Goal: Task Accomplishment & Management: Complete application form

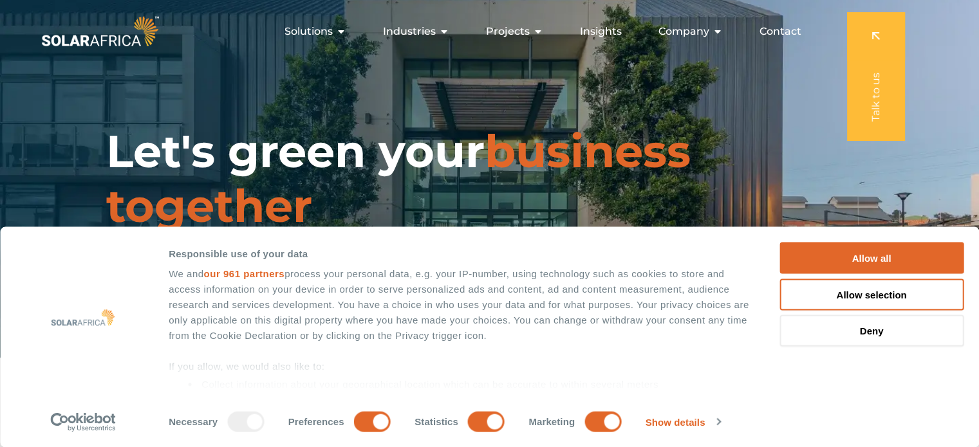
click at [781, 27] on span "Contact" at bounding box center [780, 31] width 42 height 15
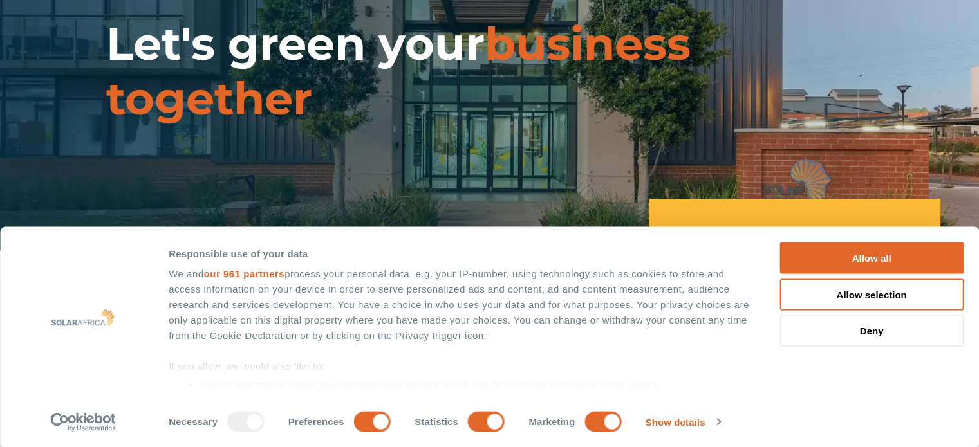
scroll to position [113, 0]
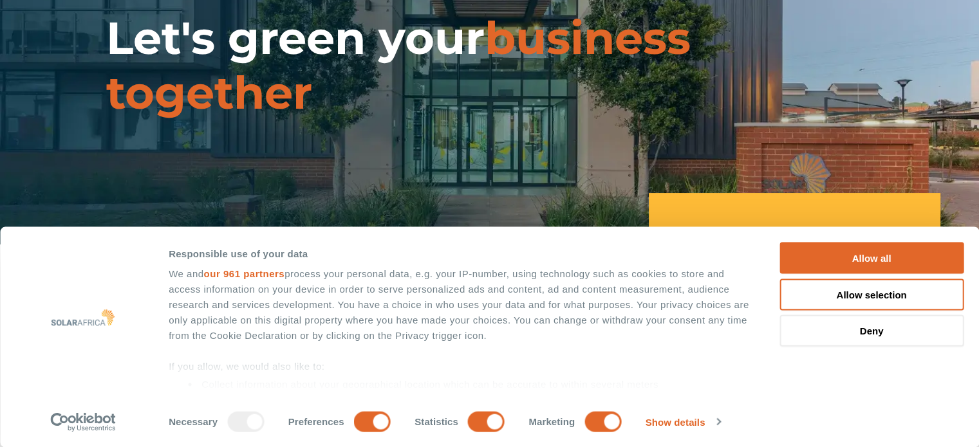
drag, startPoint x: 988, startPoint y: 38, endPoint x: 988, endPoint y: 57, distance: 18.7
click at [837, 187] on div "Let's green your business together" at bounding box center [489, 66] width 979 height 358
click at [873, 252] on button "Allow all" at bounding box center [871, 259] width 184 height 32
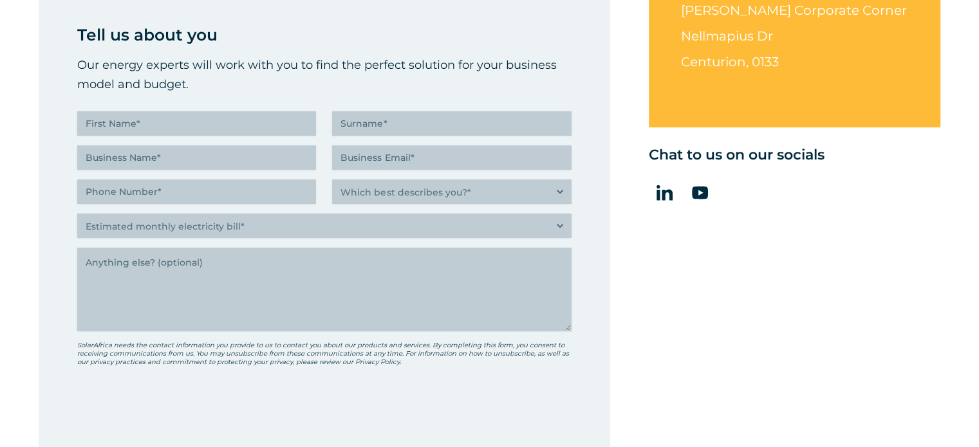
scroll to position [544, 0]
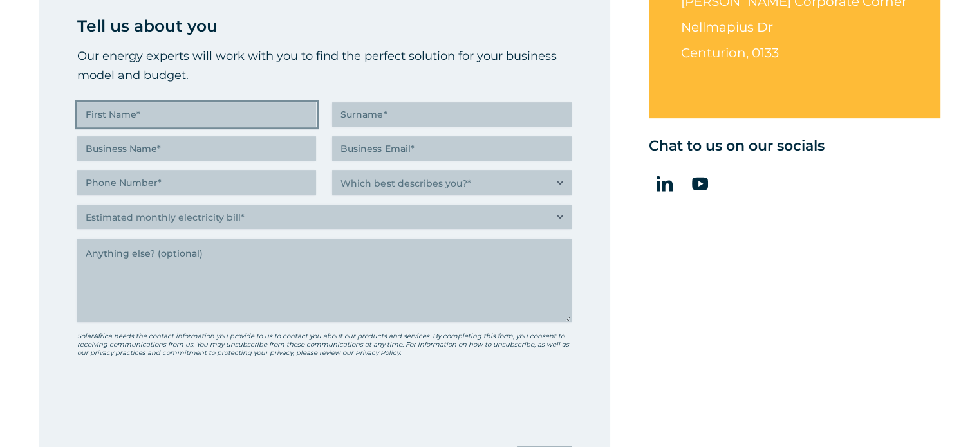
click at [144, 113] on input "First Name (Required)" at bounding box center [196, 114] width 239 height 24
type input "[PERSON_NAME]"
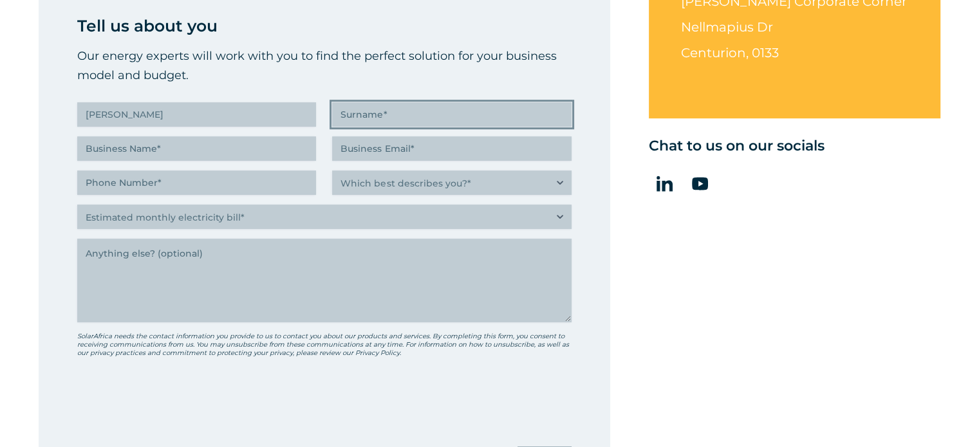
click at [342, 116] on input "Surname (Required)" at bounding box center [451, 114] width 239 height 24
type input "Tabib"
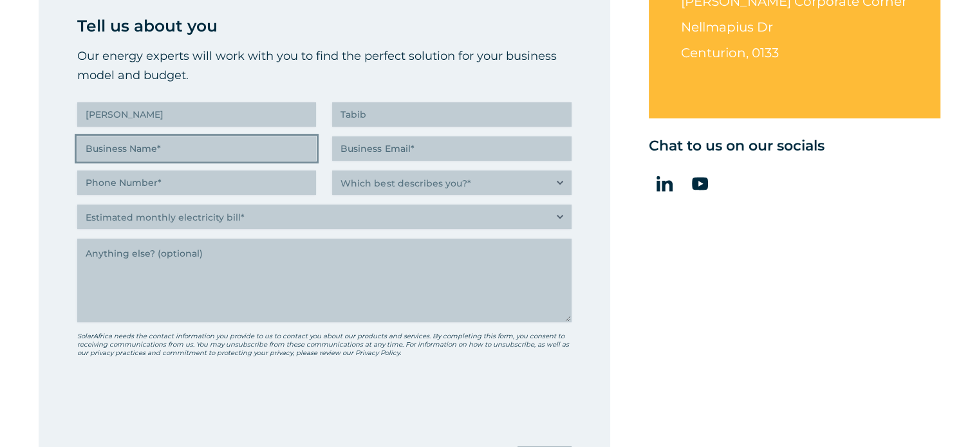
click at [113, 156] on input "Business Name (Required)" at bounding box center [196, 148] width 239 height 24
type input "Heavenly Presents"
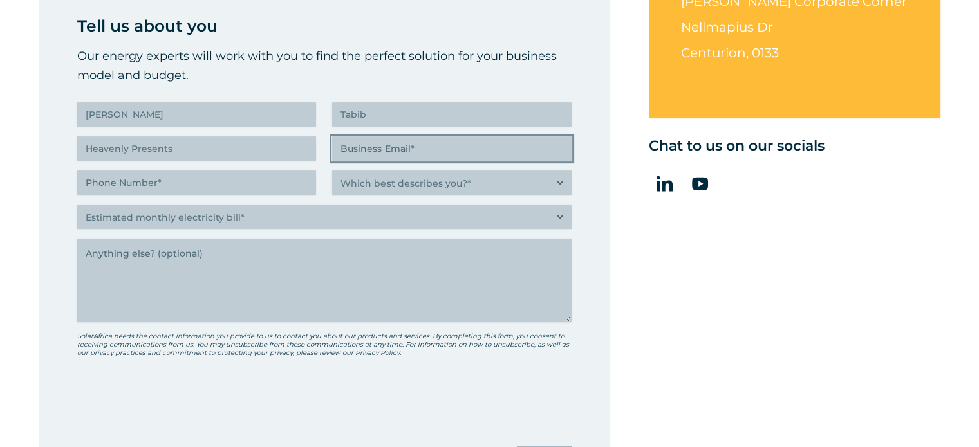
click at [361, 146] on input "Business Email (Required)" at bounding box center [451, 148] width 239 height 24
type input "[EMAIL_ADDRESS][DOMAIN_NAME]"
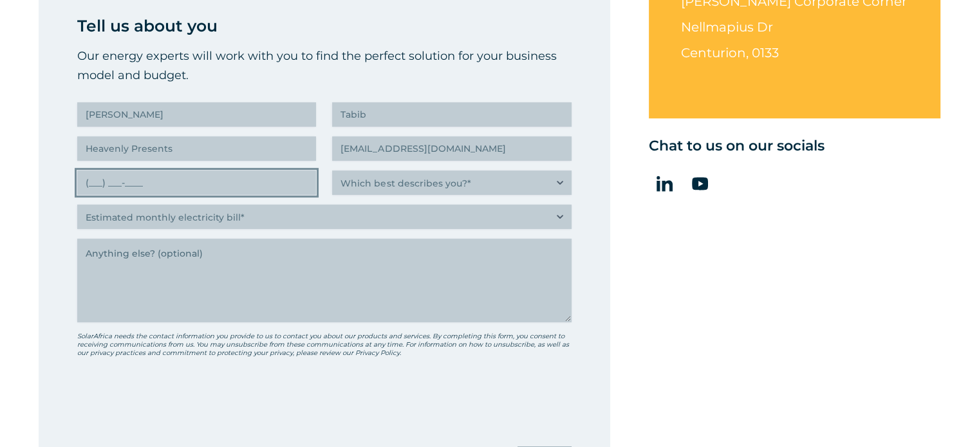
click at [162, 183] on input "(___) ___-____" at bounding box center [196, 183] width 239 height 24
type input "[PHONE_NUMBER]"
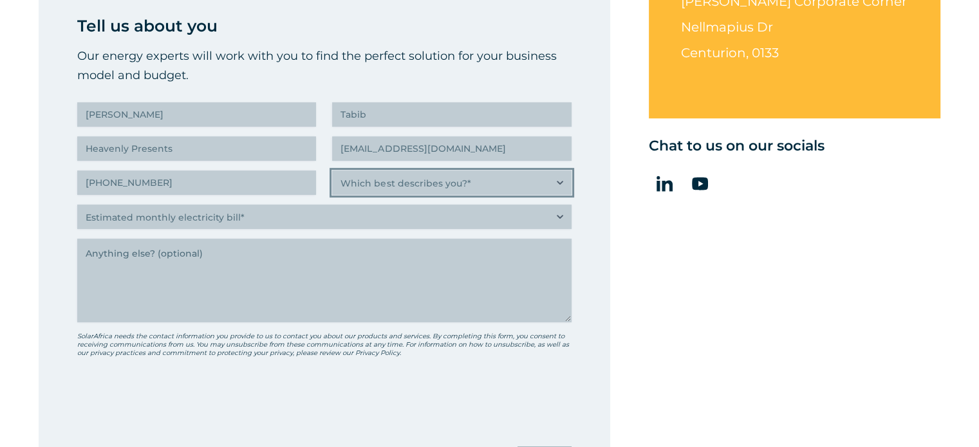
click at [557, 178] on select "Which best describes you?* Researching and identifying the best energy solution…" at bounding box center [451, 183] width 239 height 24
select select "Researching and identifying the best energy solutions on behalf of the business…"
click at [332, 171] on select "Which best describes you?* Researching and identifying the best energy solution…" at bounding box center [451, 183] width 239 height 24
click at [560, 183] on select "Which best describes you?* Researching and identifying the best energy solution…" at bounding box center [451, 183] width 239 height 24
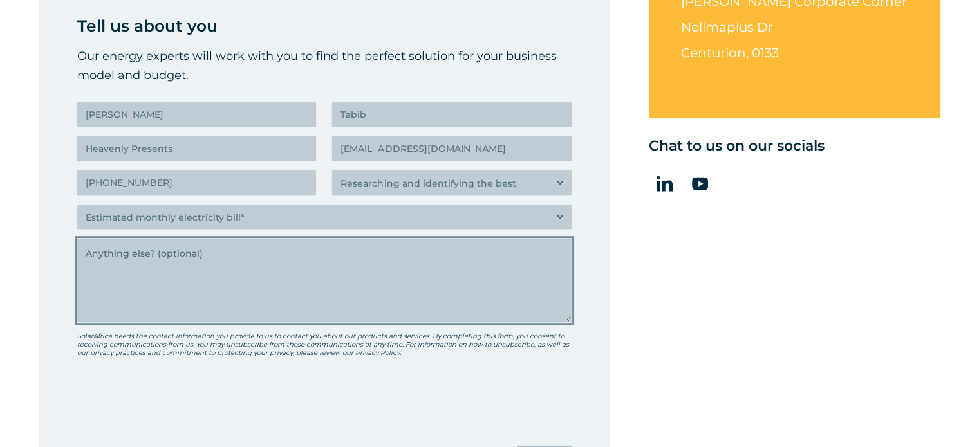
click at [300, 276] on textarea "Anything else" at bounding box center [324, 281] width 494 height 84
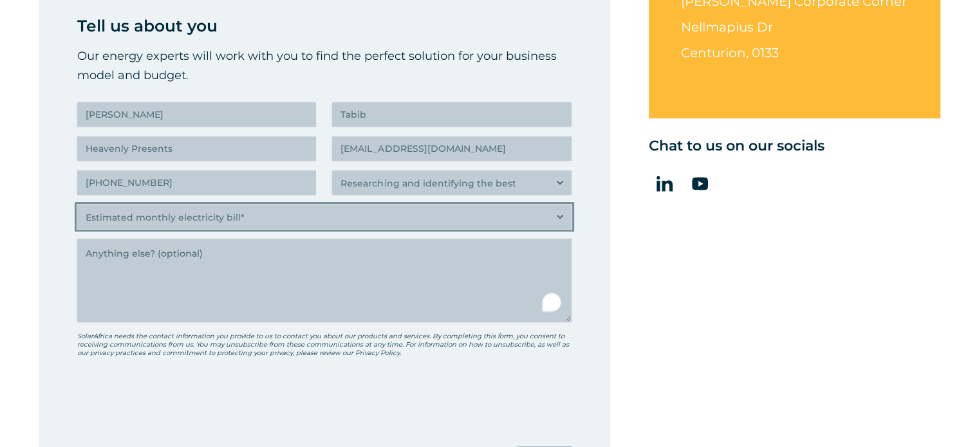
click at [556, 216] on select "Estimated monthly electricity bill* Less than R500K More than R500K" at bounding box center [324, 217] width 494 height 24
select select "Less than R500K"
click at [77, 205] on select "Estimated monthly electricity bill* Less than R500K More than R500K" at bounding box center [324, 217] width 494 height 24
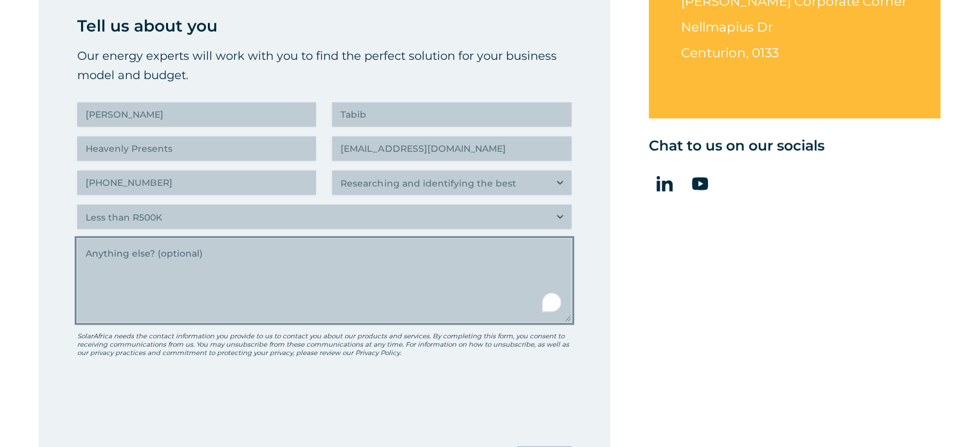
click at [113, 252] on textarea "Anything else" at bounding box center [324, 281] width 494 height 84
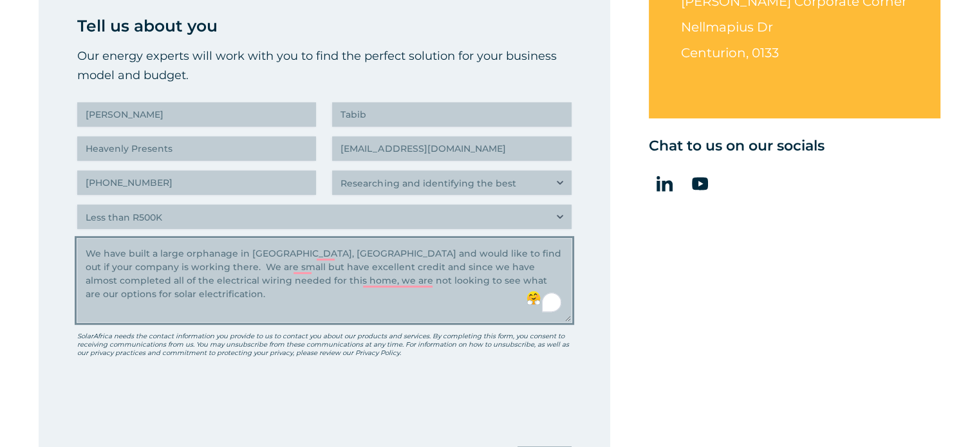
click at [103, 248] on textarea "We have built a large orphanage in [GEOGRAPHIC_DATA], [GEOGRAPHIC_DATA] and wou…" at bounding box center [324, 281] width 494 height 84
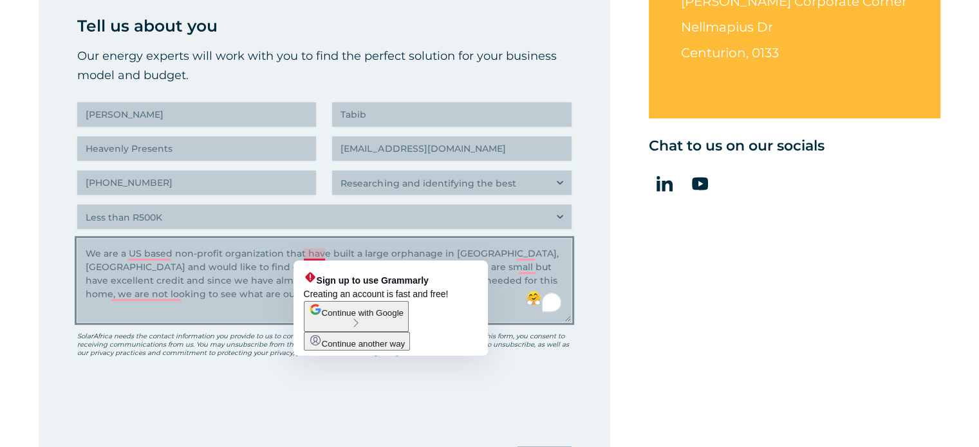
click at [324, 254] on textarea "We are a US based non-profit organization that have built a large orphanage in …" at bounding box center [324, 281] width 494 height 84
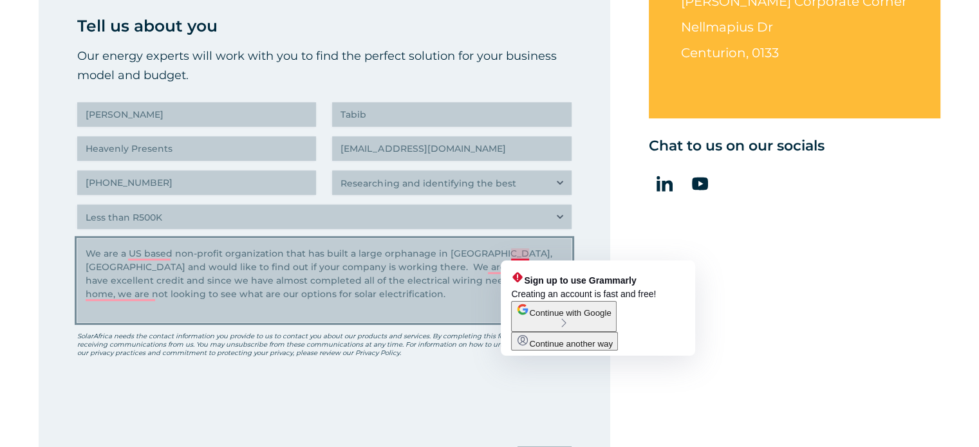
click at [506, 251] on textarea "We are a US based non-profit organization that has built a large orphanage in […" at bounding box center [324, 281] width 494 height 84
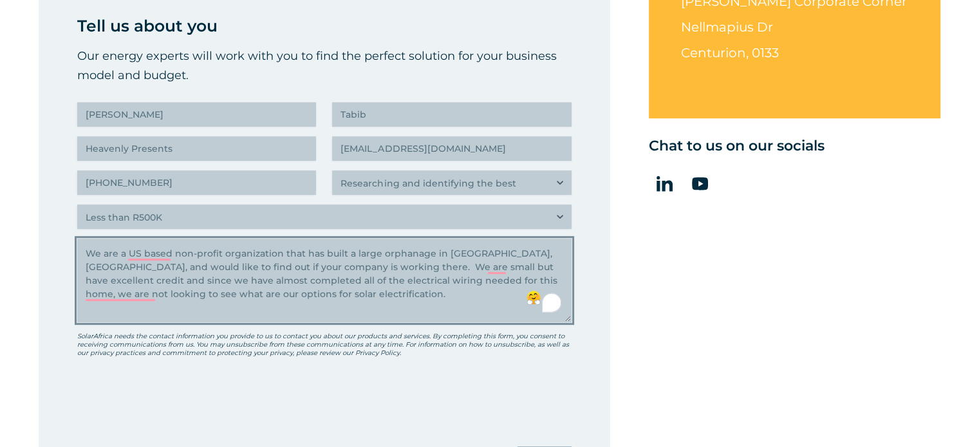
click at [530, 250] on textarea "We are a US based non-profit organization that has built a large orphanage in […" at bounding box center [324, 281] width 494 height 84
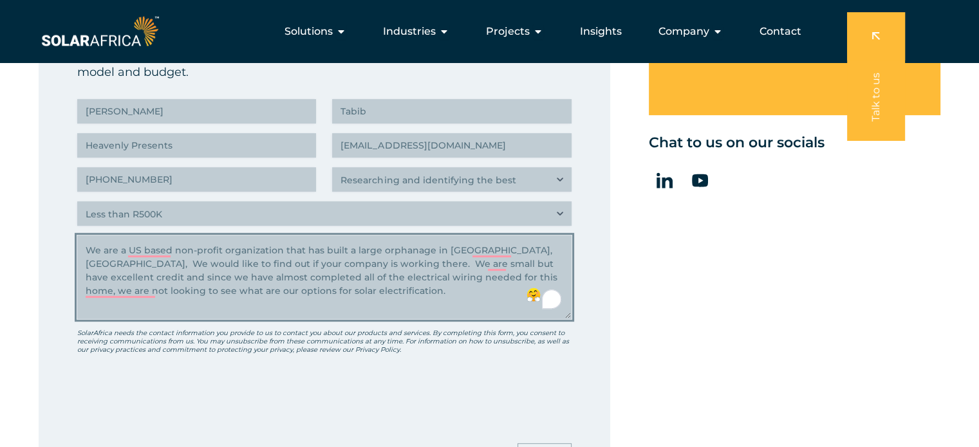
scroll to position [547, 0]
click at [306, 270] on textarea "We are a US based non-profit organization that has built a large orphanage in […" at bounding box center [324, 278] width 494 height 84
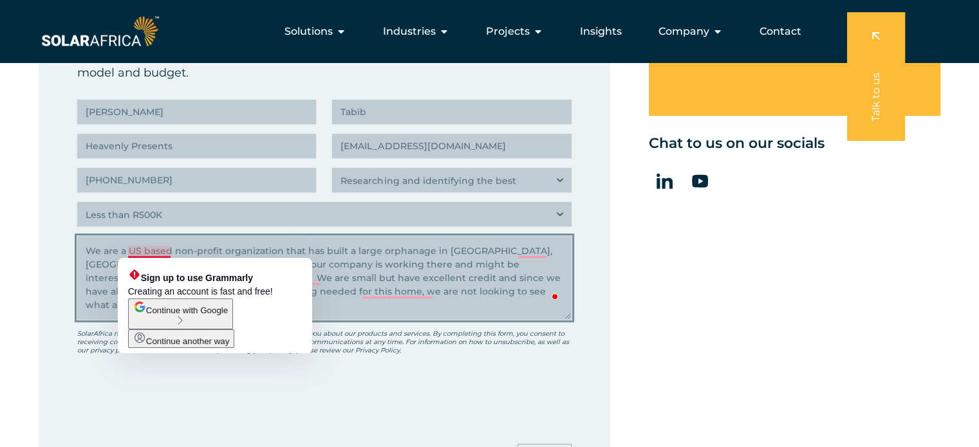
click at [142, 246] on textarea "We are a US based non-profit organization that has built a large orphanage in […" at bounding box center [324, 278] width 494 height 84
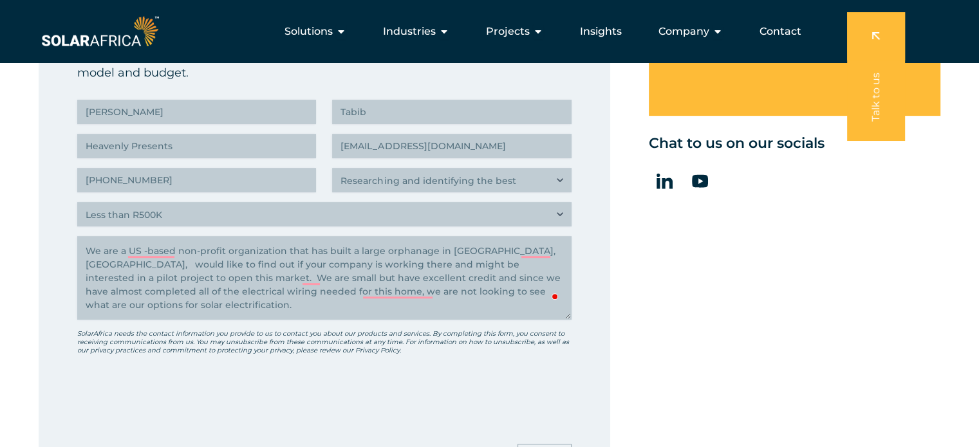
click at [203, 357] on div "SolarAfrica needs the contact information you provide to us to contact you abou…" at bounding box center [324, 345] width 494 height 33
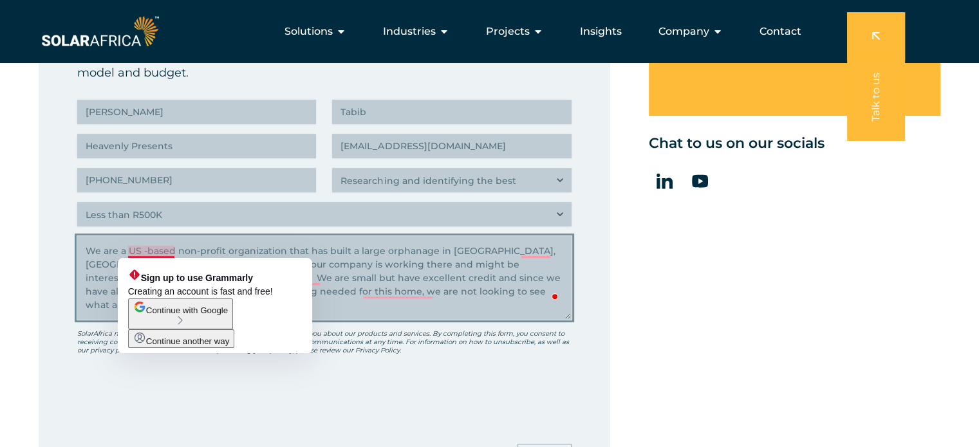
click at [146, 252] on textarea "We are a US -based non-profit organization that has built a large orphanage in …" at bounding box center [324, 278] width 494 height 84
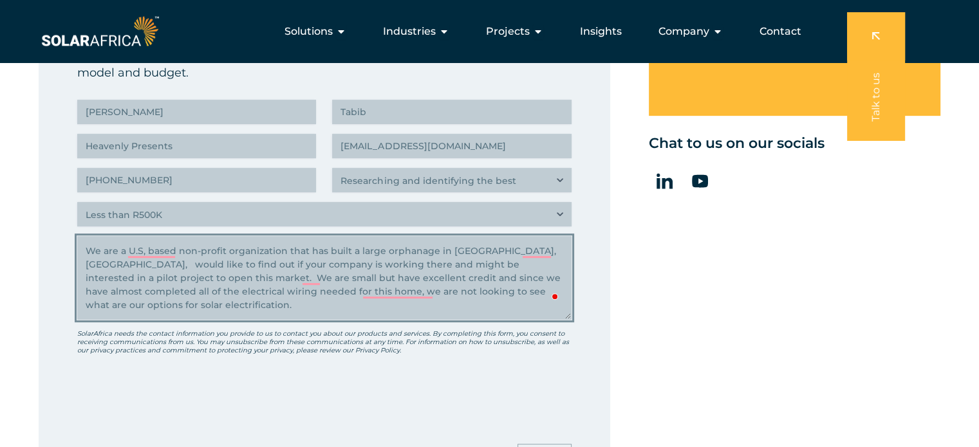
click at [175, 248] on textarea "We are a U.S, based non-profit organization that has built a large orphanage in…" at bounding box center [324, 278] width 494 height 84
click at [486, 248] on textarea "We are a U.S, non-profit organization that has built a large orphanage in [GEOG…" at bounding box center [324, 278] width 494 height 84
click at [506, 250] on textarea "We are a U.S, non-profit organization that has built a large orphanage in [GEOG…" at bounding box center [324, 278] width 494 height 84
click at [515, 268] on textarea "We are a U.S, non-profit organization that has built a large orphanage in [GEOG…" at bounding box center [324, 278] width 494 height 84
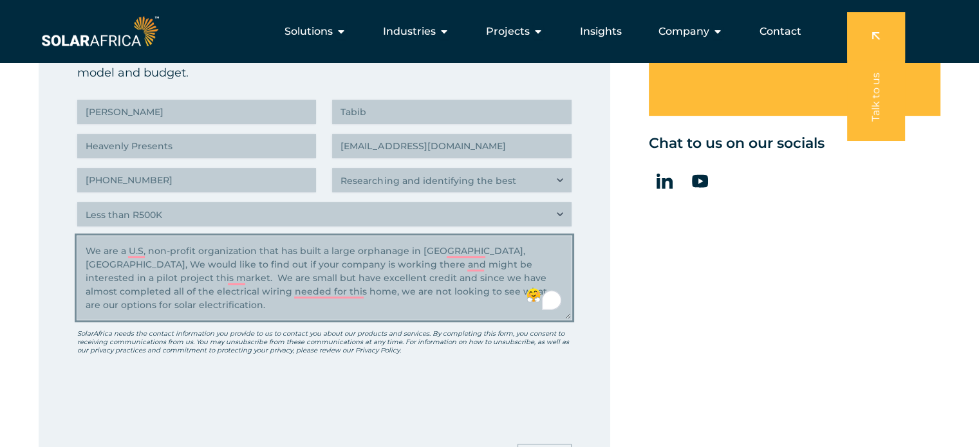
click at [502, 262] on textarea "We are a U.S, non-profit organization that has built a large orphanage in [GEOG…" at bounding box center [324, 278] width 494 height 84
click at [516, 264] on textarea "We are a U.S, non-profit organization that has built a large orphanage in [GEOG…" at bounding box center [324, 278] width 494 height 84
click at [547, 285] on textarea "We are a U.S, non-profit organization that has built a large orphanage in [GEOG…" at bounding box center [324, 278] width 494 height 84
click at [543, 286] on textarea "We are a U.S, non-profit organization that has built a large orphanage in [GEOG…" at bounding box center [324, 278] width 494 height 84
click at [542, 293] on textarea "We are a U.S, non-profit organization that has built a large orphanage in [GEOG…" at bounding box center [324, 278] width 494 height 84
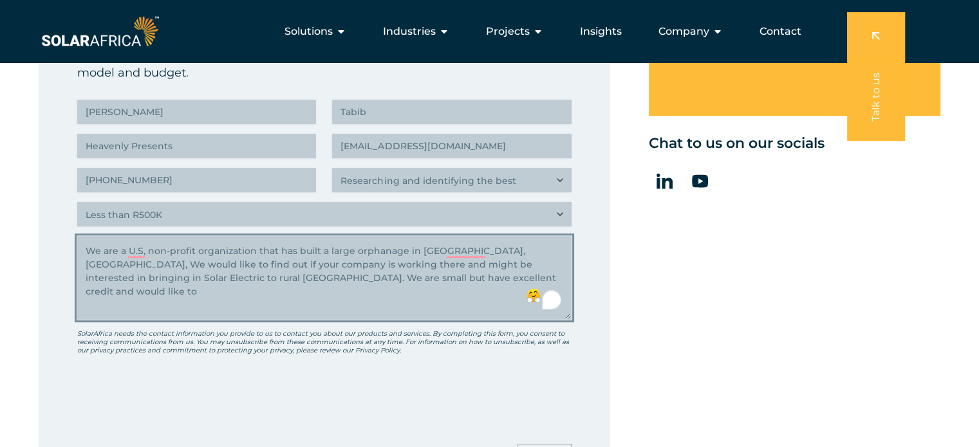
click at [523, 264] on textarea "We are a U.S, non-profit organization that has built a large orphanage in [GEOG…" at bounding box center [324, 278] width 494 height 84
click at [400, 280] on textarea "We are a U.S, non-profit organization that has built a large orphanage in [GEOG…" at bounding box center [324, 278] width 494 height 84
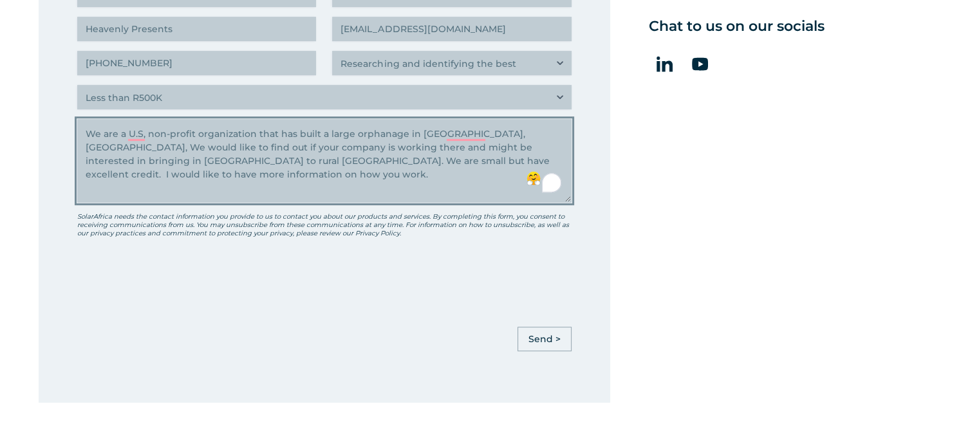
scroll to position [683, 0]
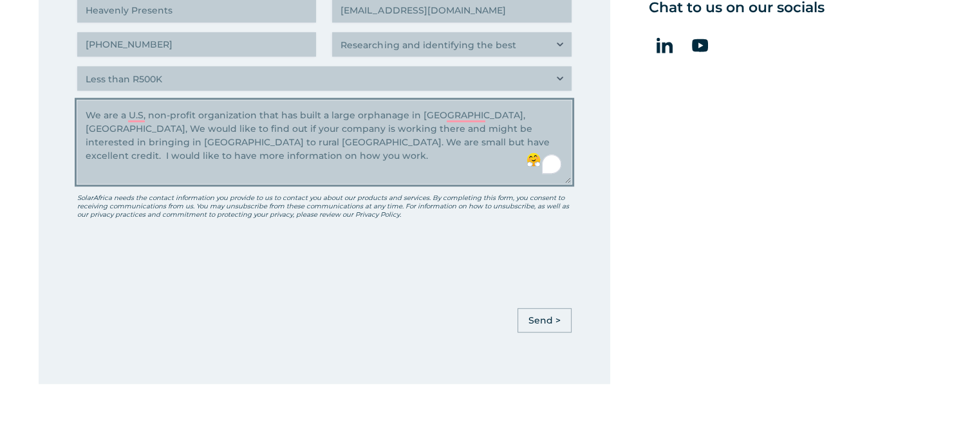
type textarea "We are a U.S, non-profit organization that has built a large orphanage in [GEOG…"
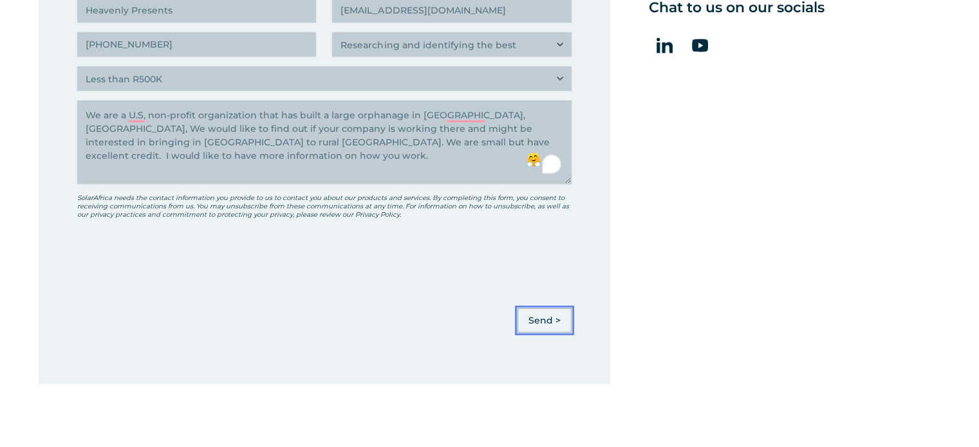
click at [541, 321] on input "Send >" at bounding box center [544, 320] width 54 height 24
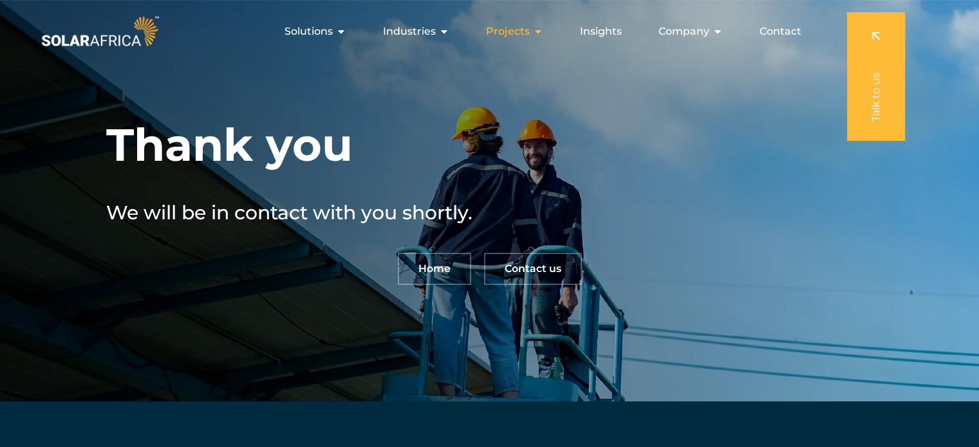
click at [523, 38] on span "Projects" at bounding box center [508, 31] width 44 height 15
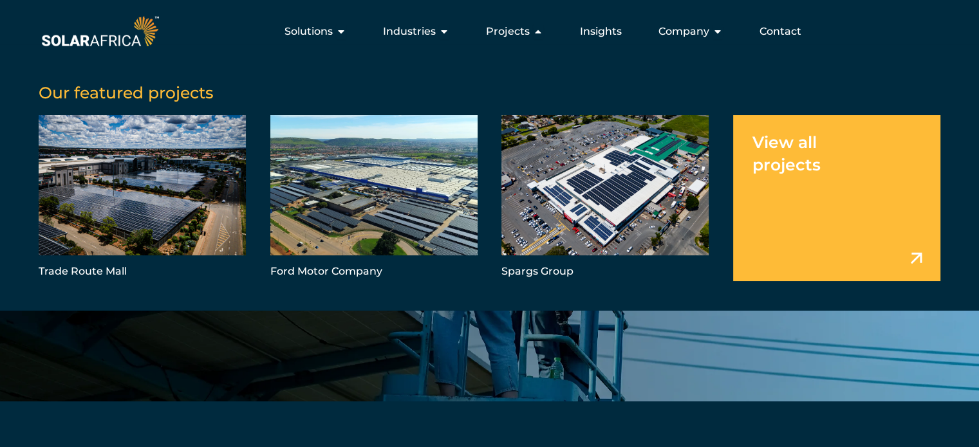
click at [781, 152] on link "Menu" at bounding box center [836, 198] width 207 height 166
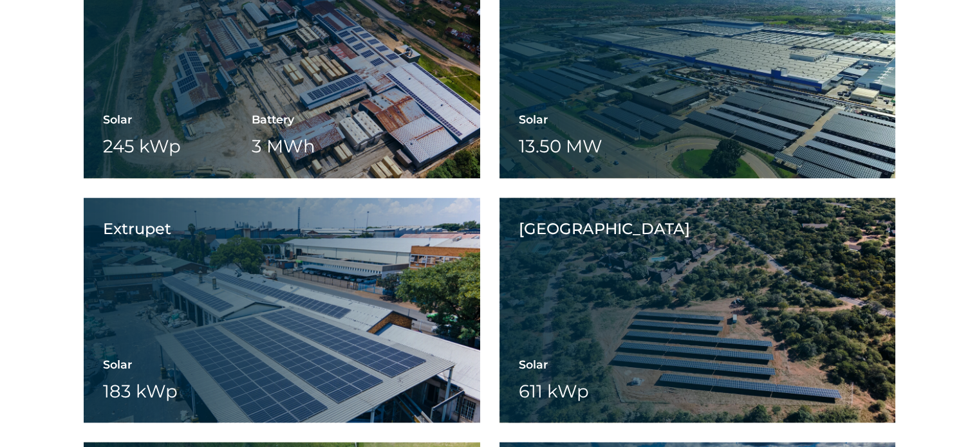
scroll to position [3217, 0]
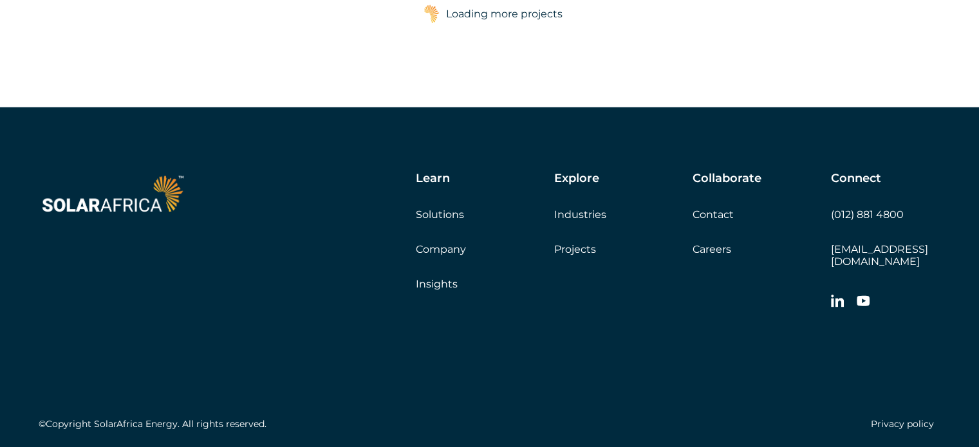
drag, startPoint x: 985, startPoint y: 42, endPoint x: 988, endPoint y: 391, distance: 349.4
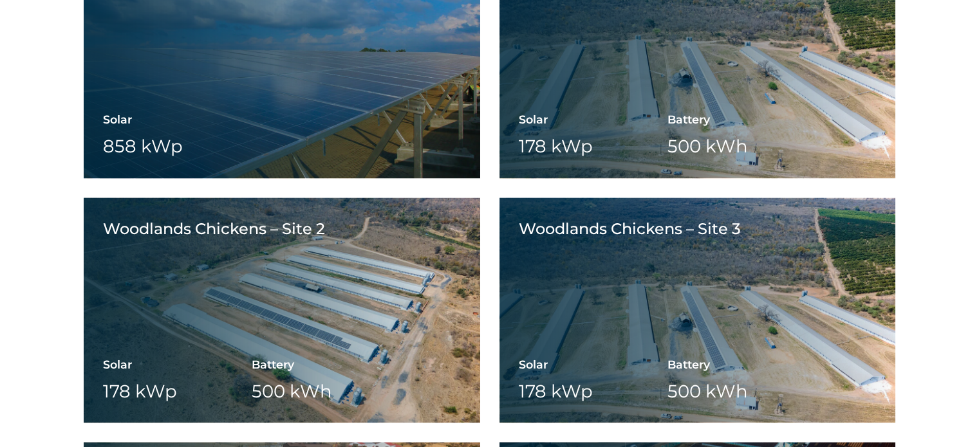
scroll to position [8108, 0]
